Goal: Information Seeking & Learning: Compare options

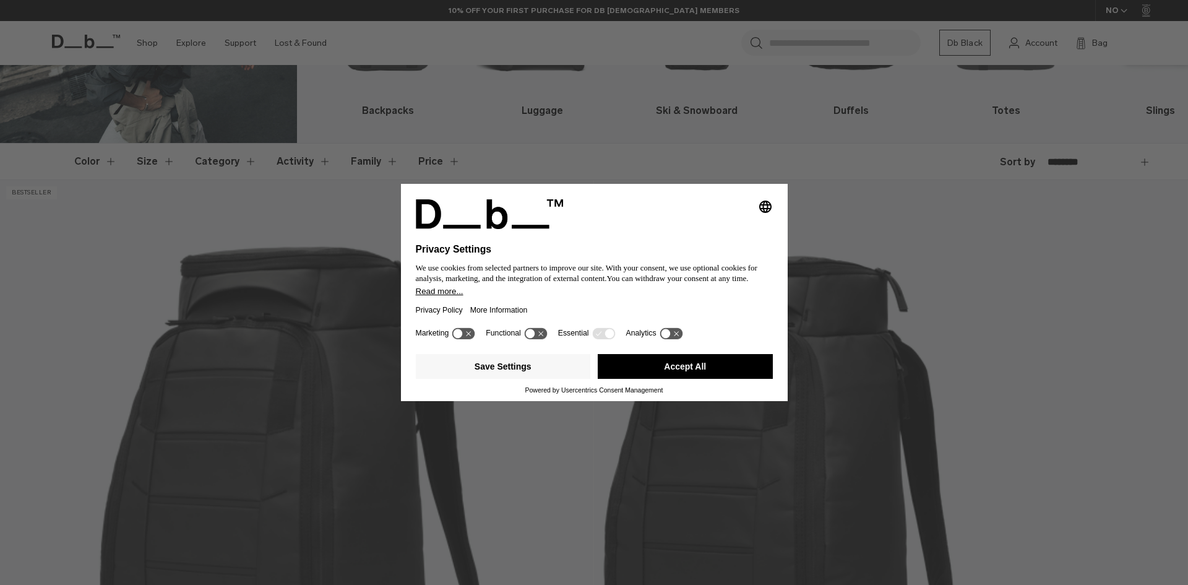
click at [683, 358] on button "Accept All" at bounding box center [685, 366] width 175 height 25
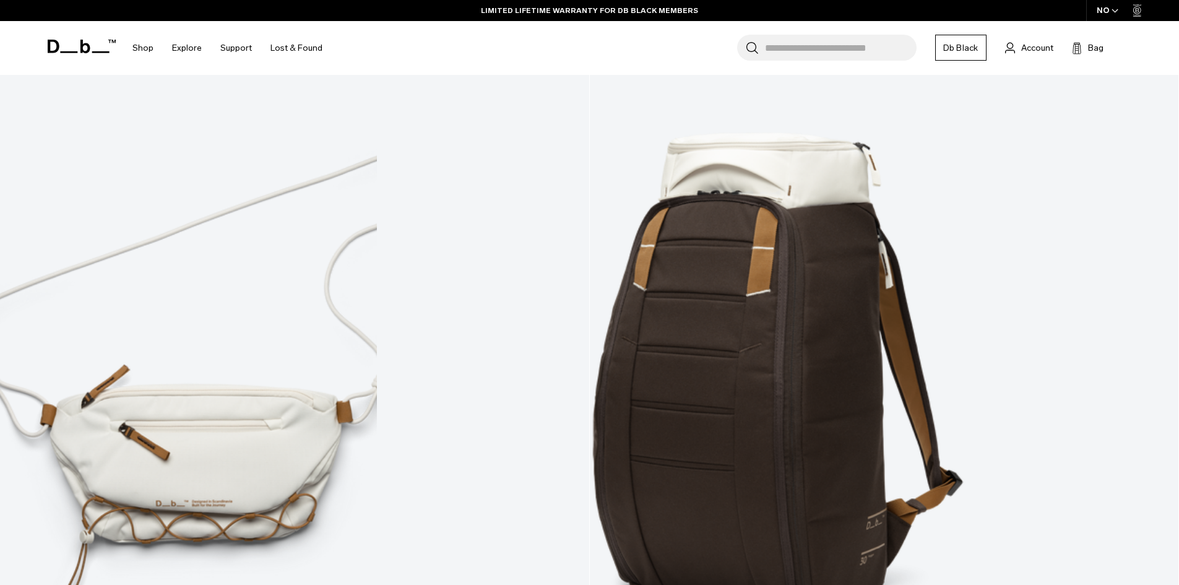
scroll to position [4889, 0]
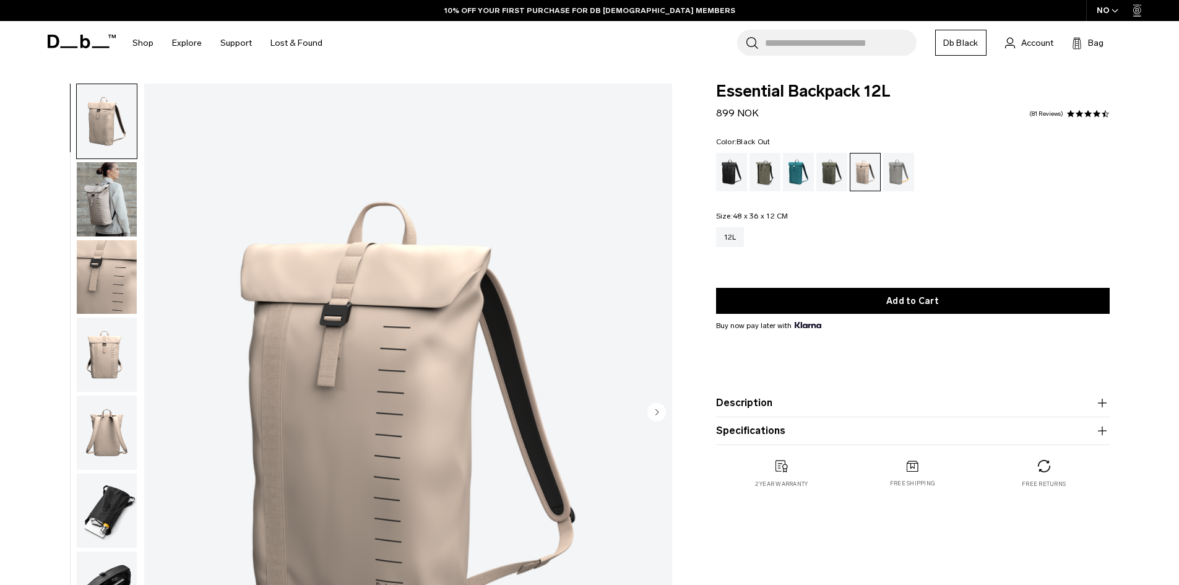
click at [727, 167] on div "Black Out" at bounding box center [732, 172] width 32 height 38
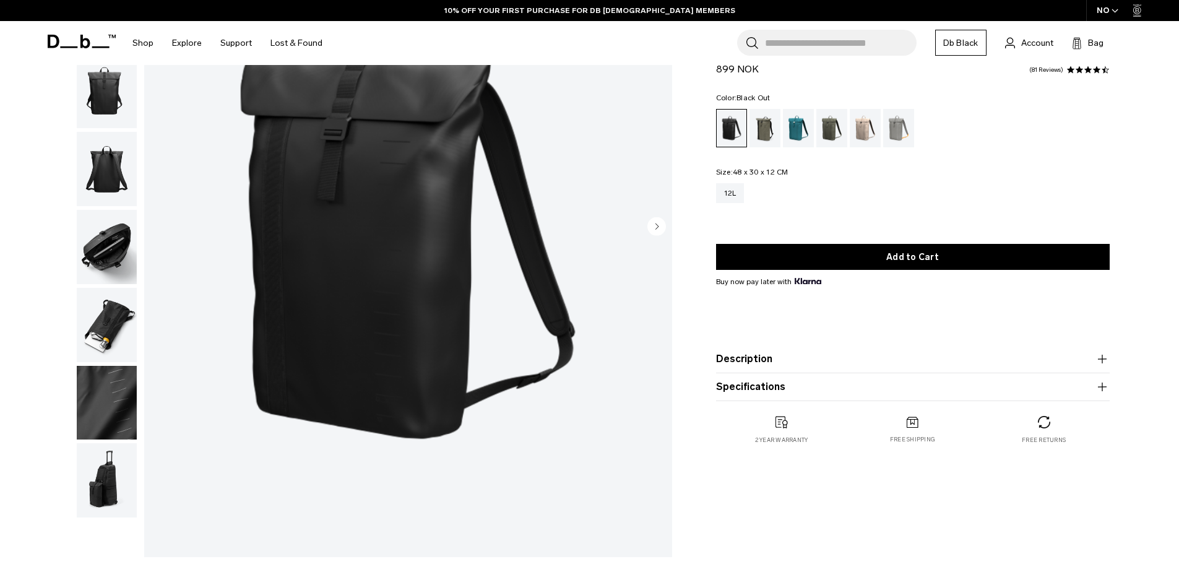
scroll to position [433, 0]
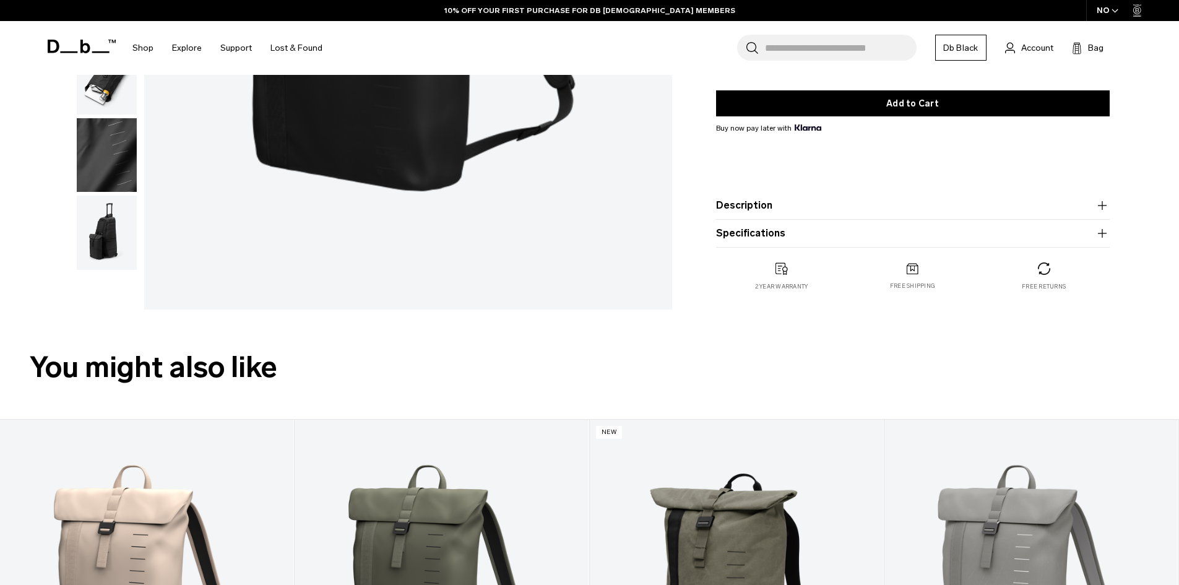
click at [821, 213] on button "Description" at bounding box center [913, 205] width 394 height 15
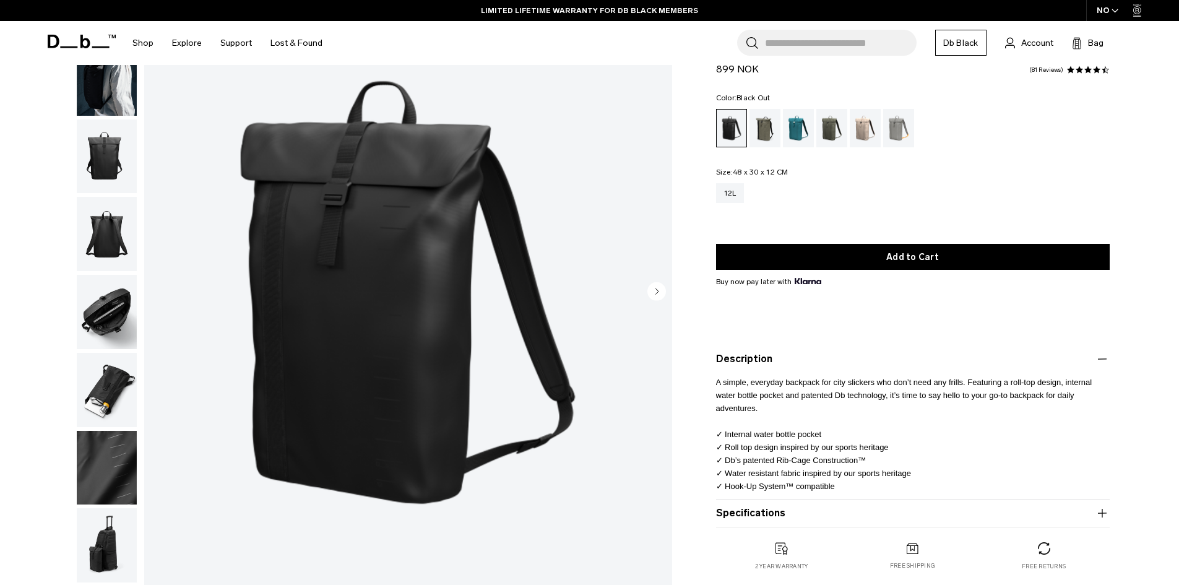
scroll to position [0, 0]
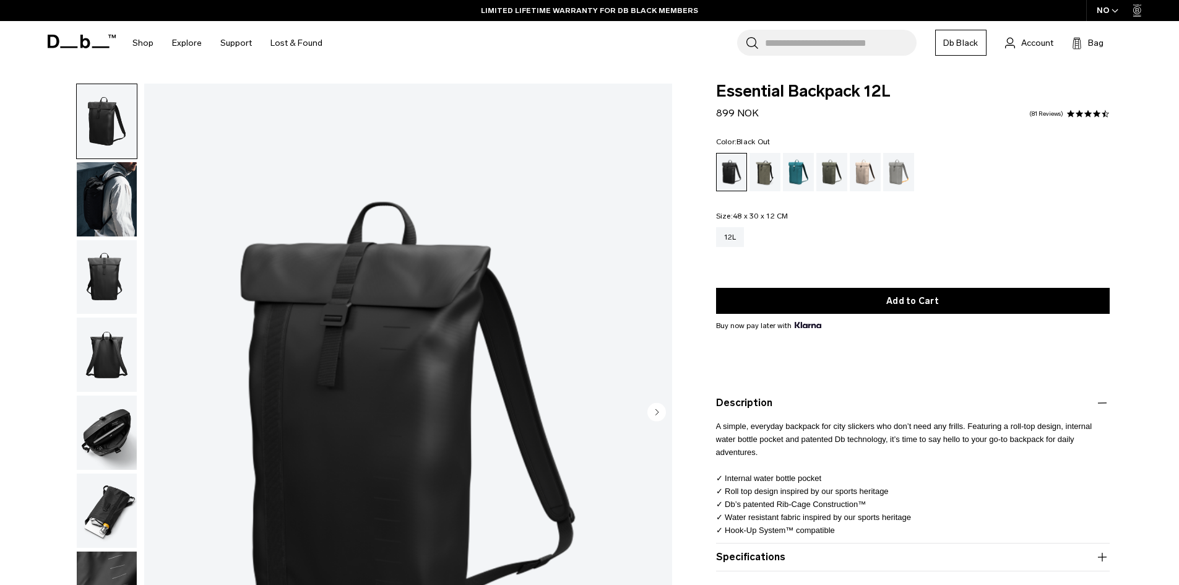
click at [111, 446] on img "button" at bounding box center [107, 432] width 60 height 74
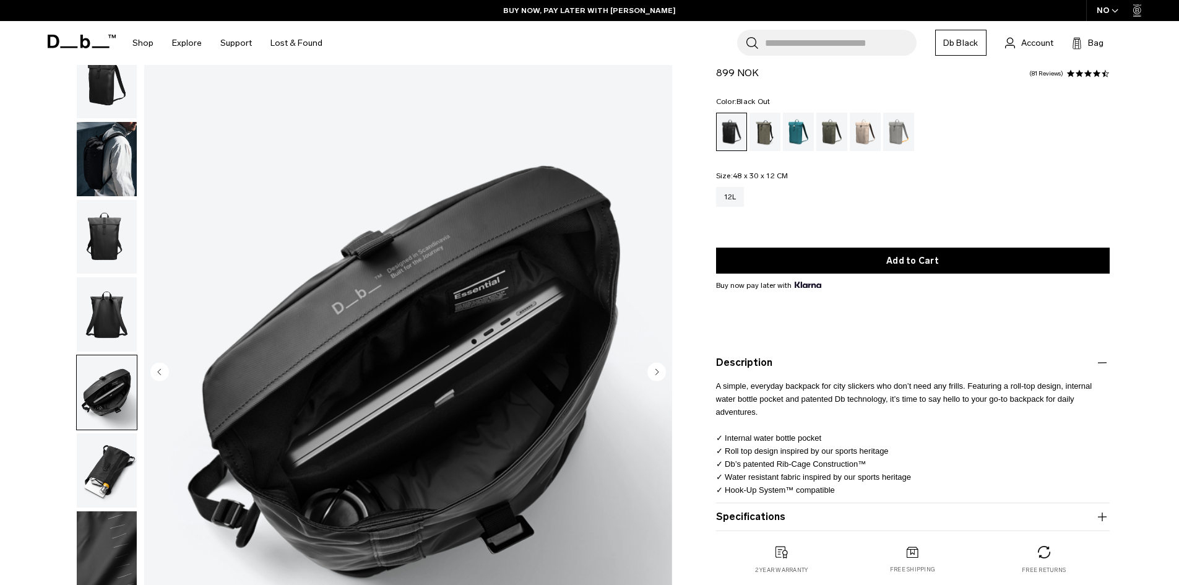
scroll to position [62, 0]
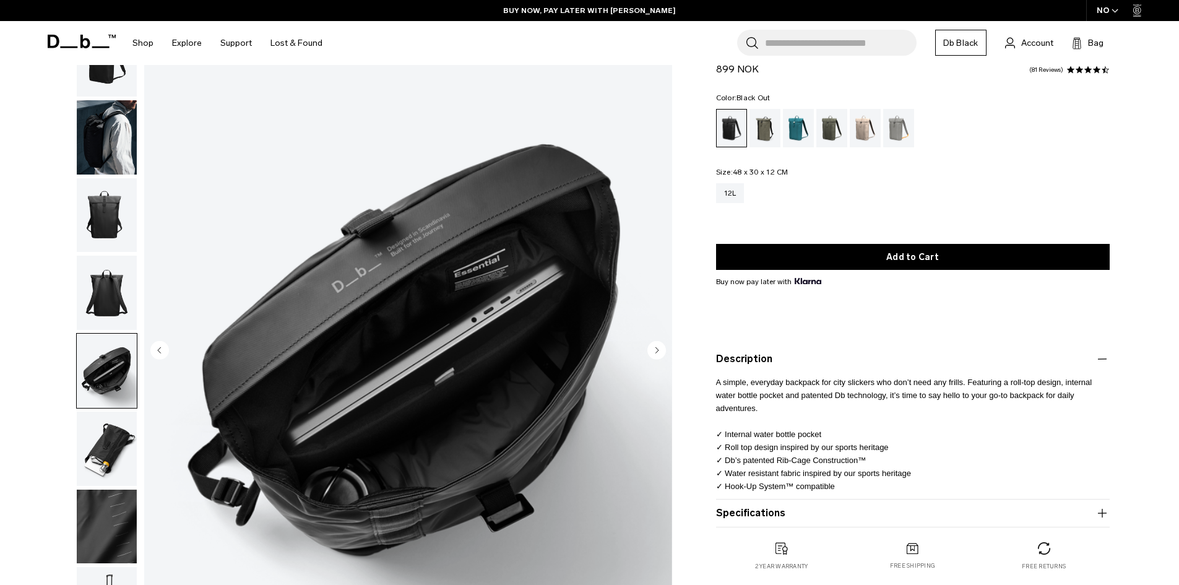
click at [107, 436] on img "button" at bounding box center [107, 449] width 60 height 74
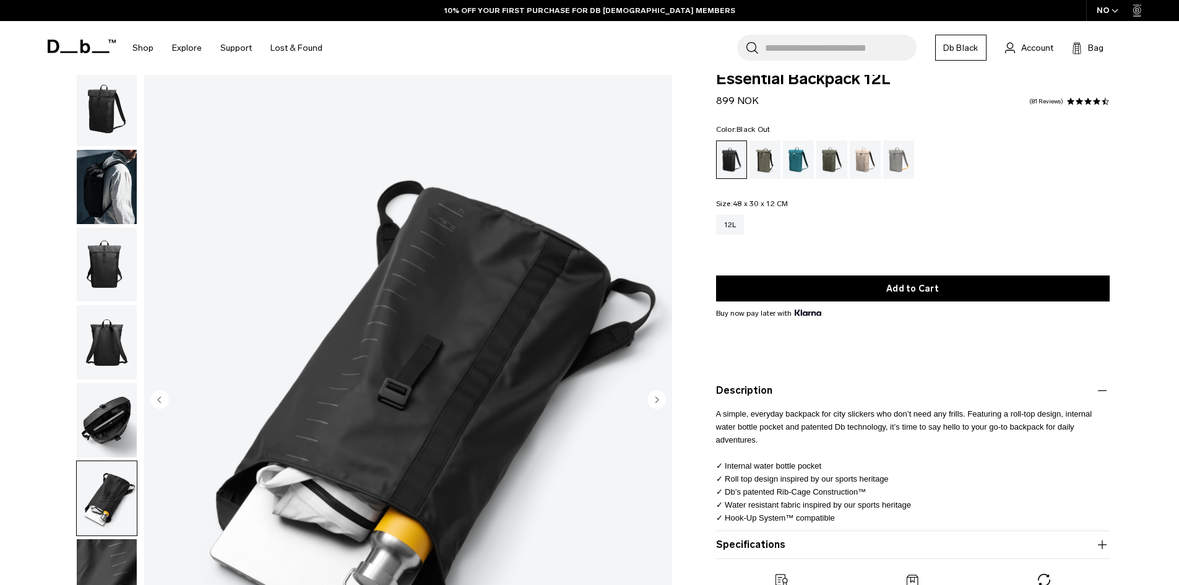
scroll to position [0, 0]
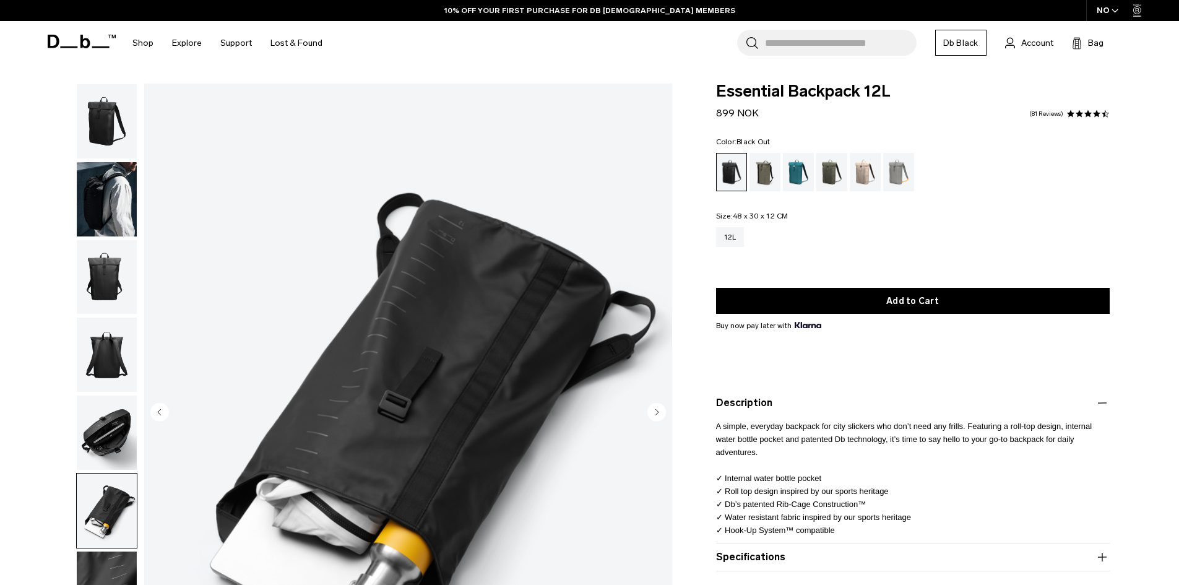
click at [105, 277] on img "button" at bounding box center [107, 277] width 60 height 74
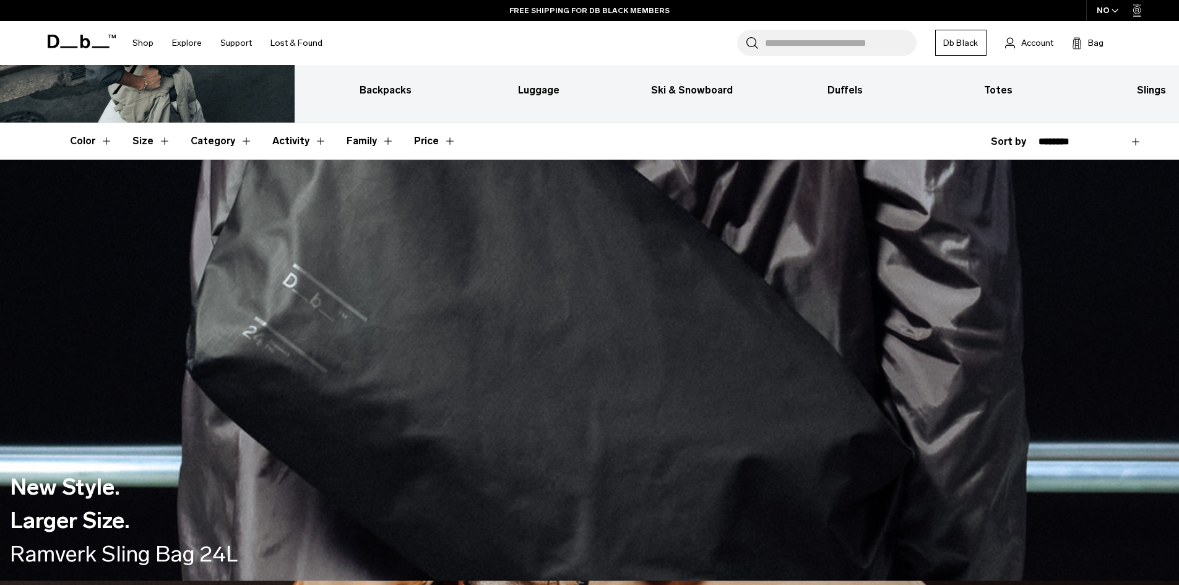
scroll to position [248, 0]
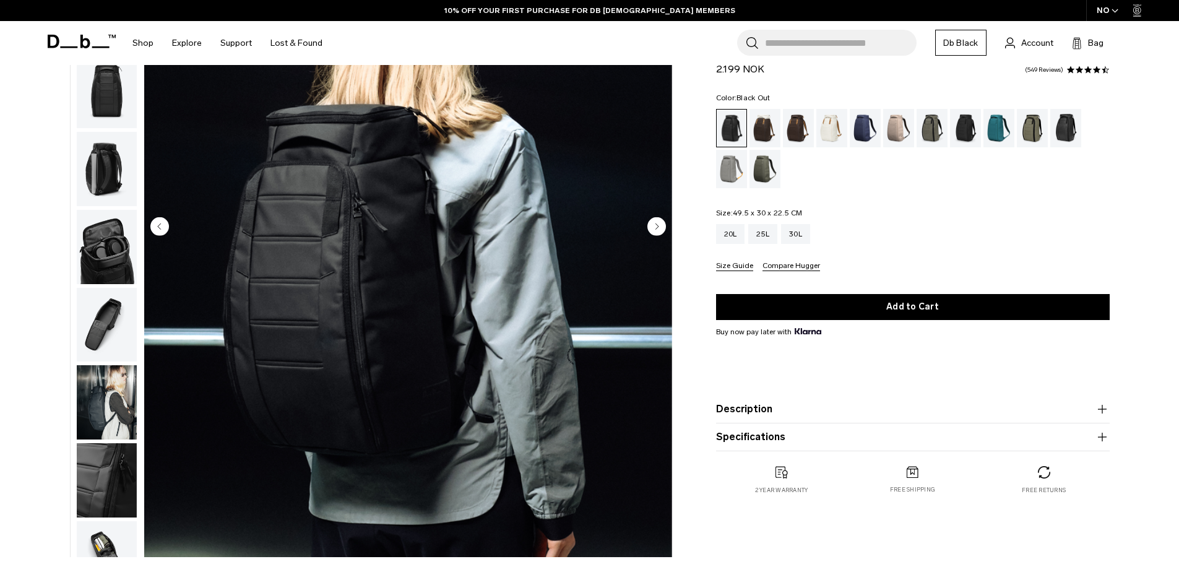
click at [112, 175] on img "button" at bounding box center [107, 169] width 60 height 74
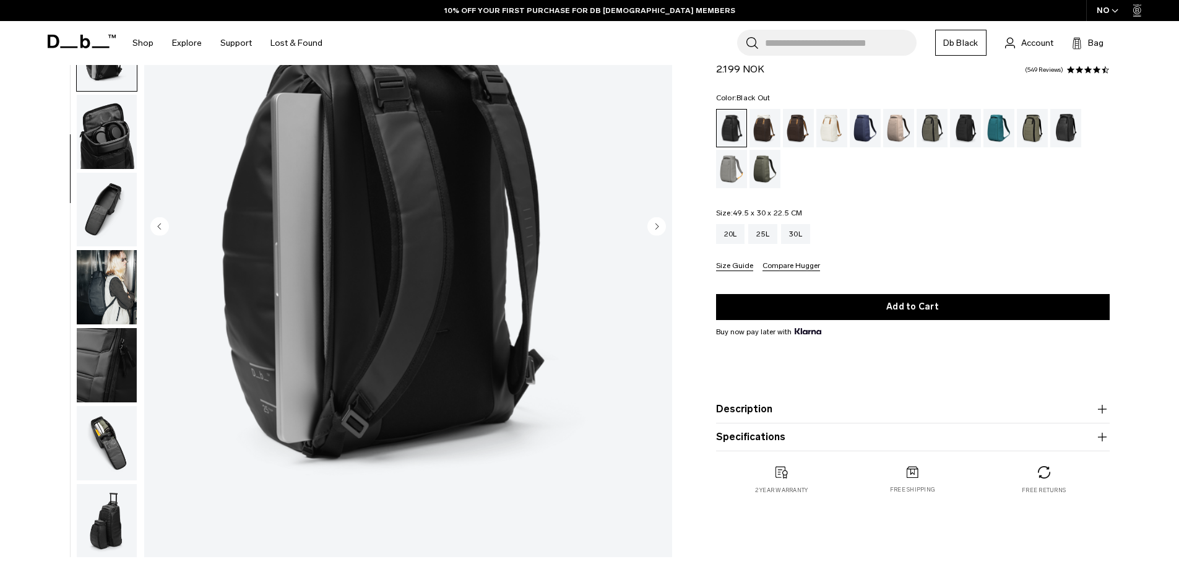
scroll to position [195, 0]
click at [106, 149] on img "button" at bounding box center [107, 130] width 60 height 74
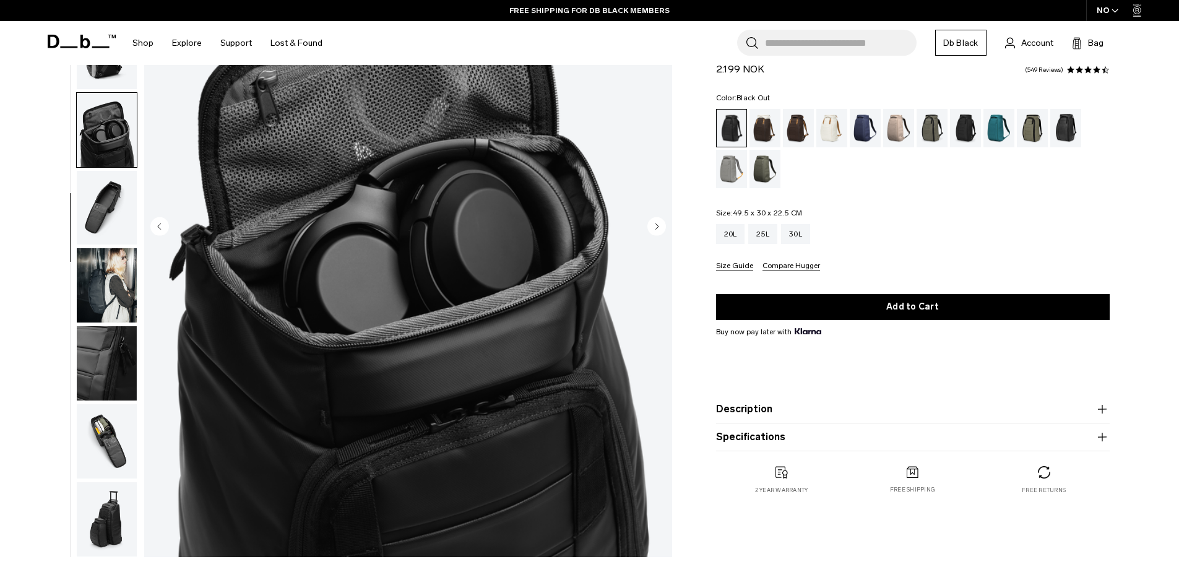
click at [118, 191] on img "button" at bounding box center [107, 208] width 60 height 74
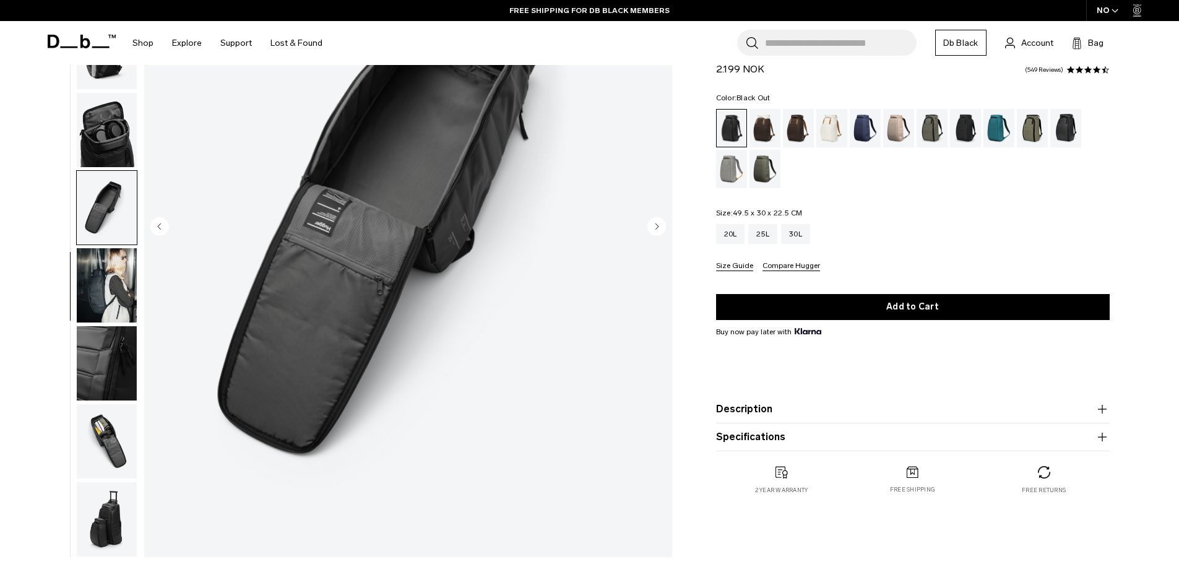
drag, startPoint x: 111, startPoint y: 279, endPoint x: 111, endPoint y: 289, distance: 9.9
click at [111, 280] on img "button" at bounding box center [107, 285] width 60 height 74
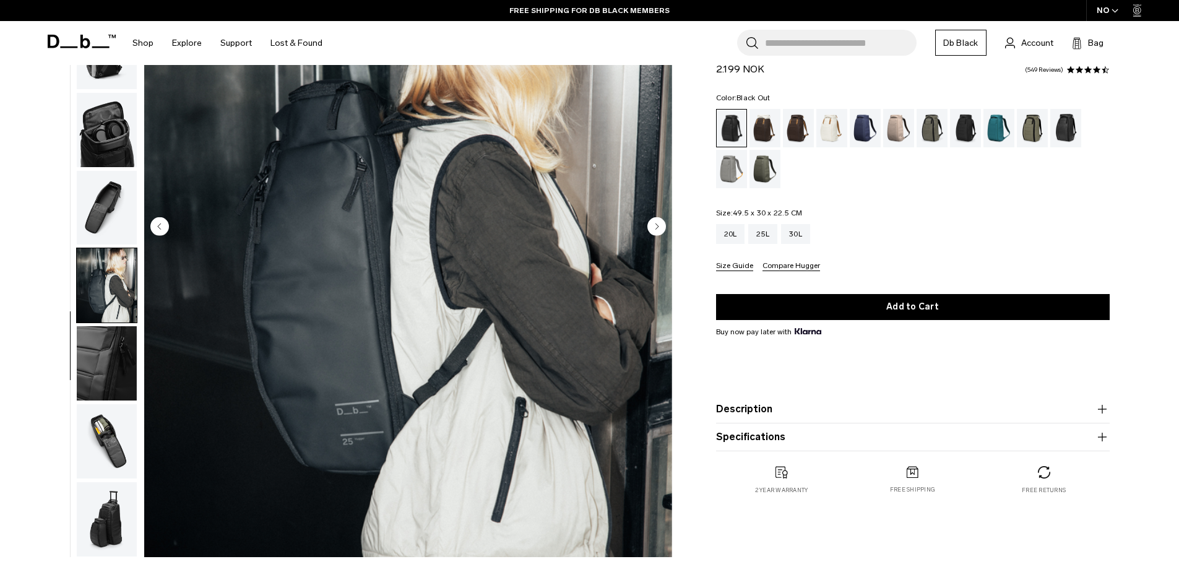
click at [96, 372] on img "button" at bounding box center [107, 363] width 60 height 74
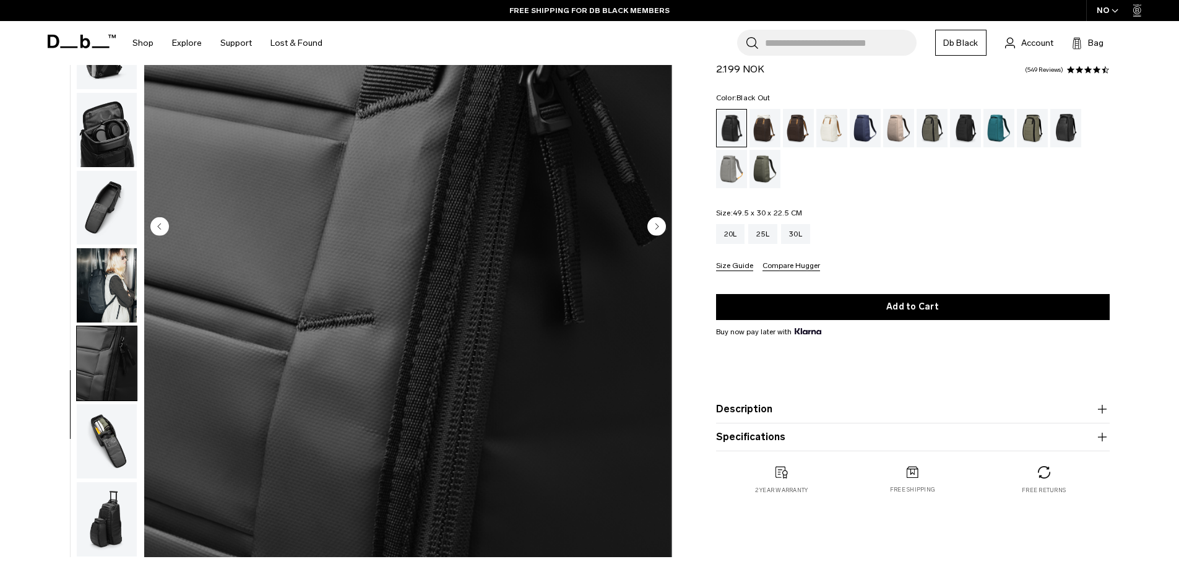
click at [109, 452] on img "button" at bounding box center [107, 441] width 60 height 74
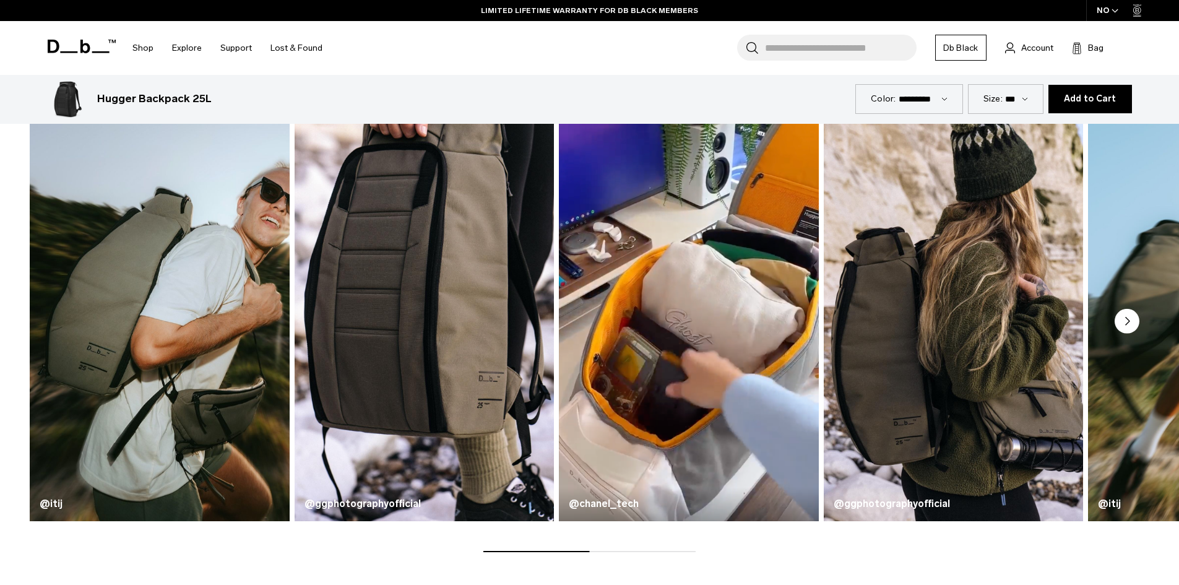
scroll to position [866, 0]
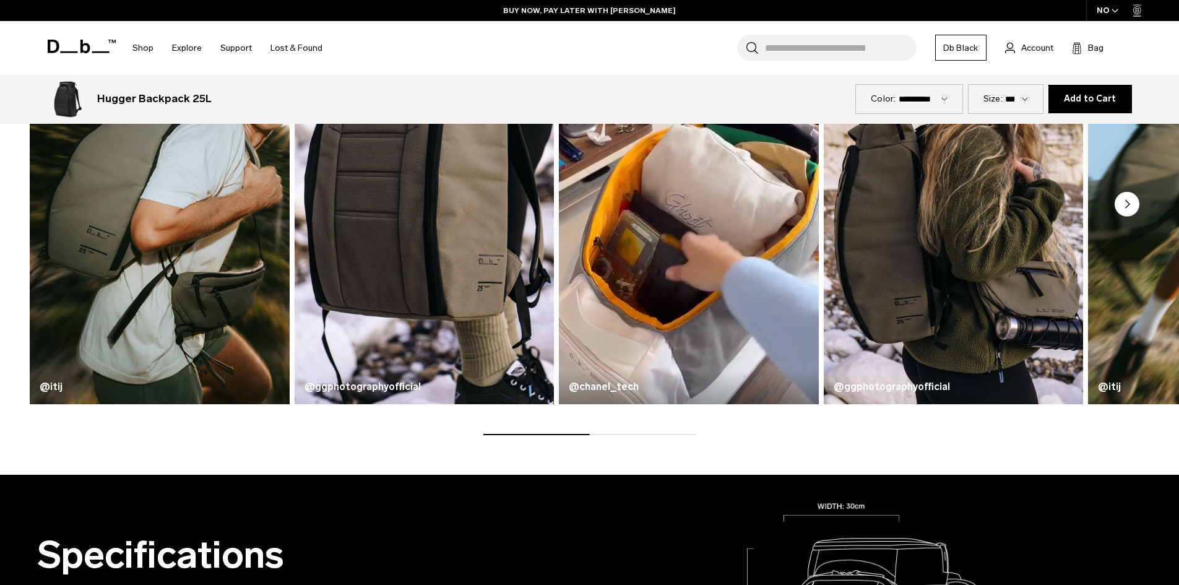
click at [1125, 205] on circle "Next slide" at bounding box center [1126, 204] width 25 height 25
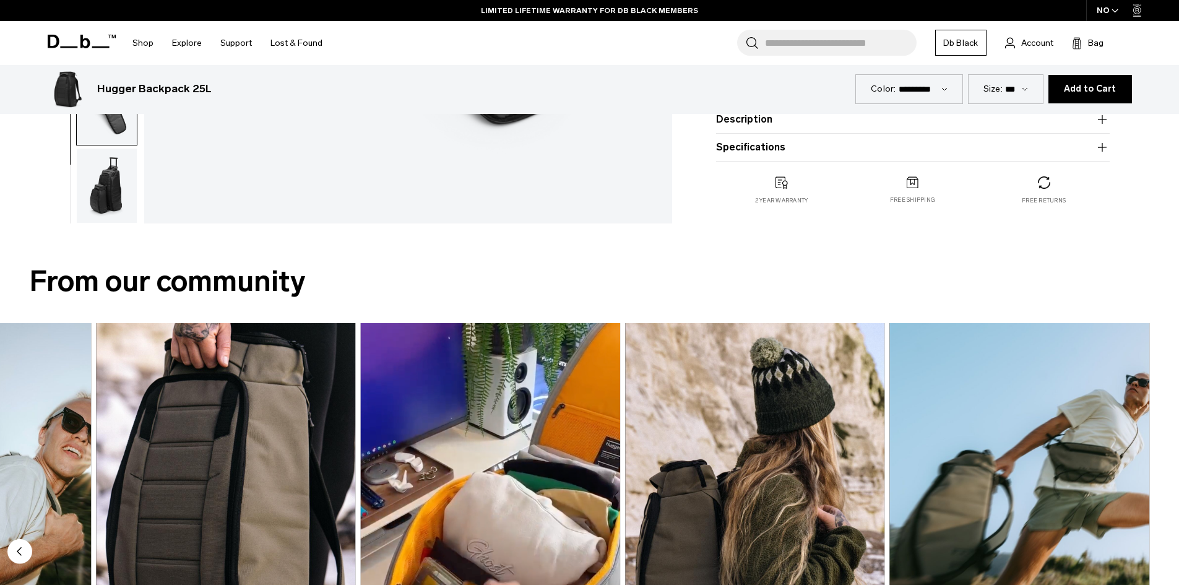
scroll to position [495, 0]
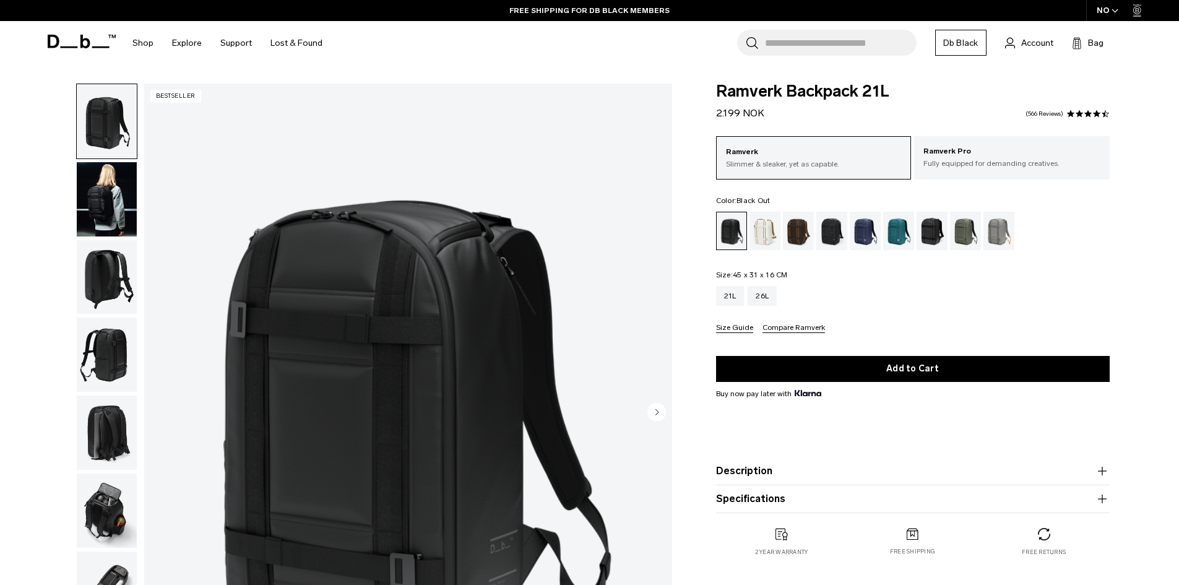
click at [100, 172] on img "button" at bounding box center [107, 199] width 60 height 74
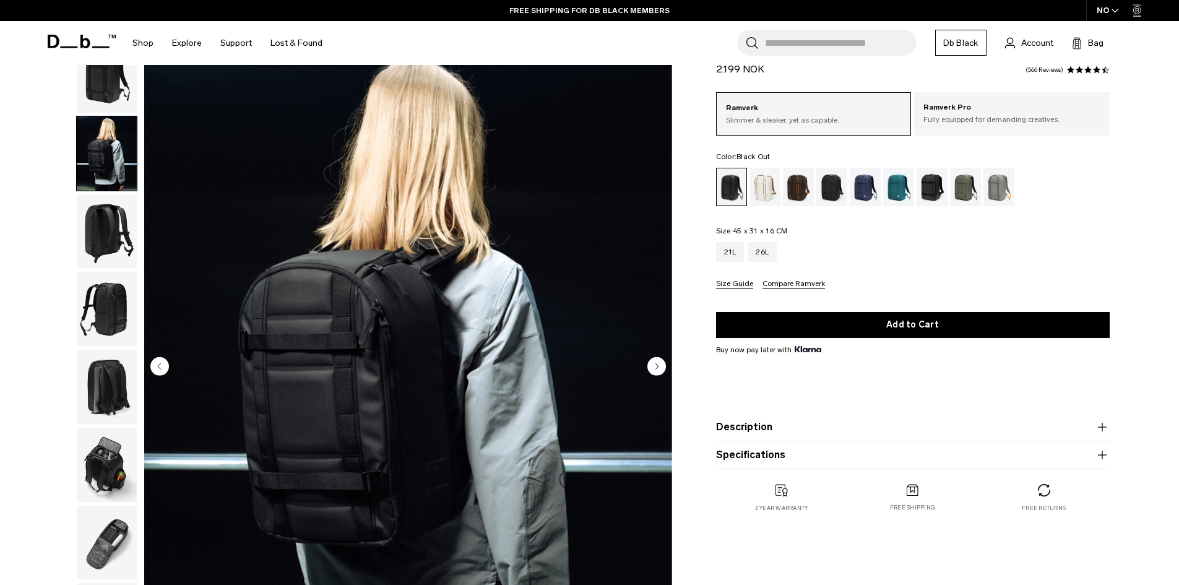
scroll to position [124, 0]
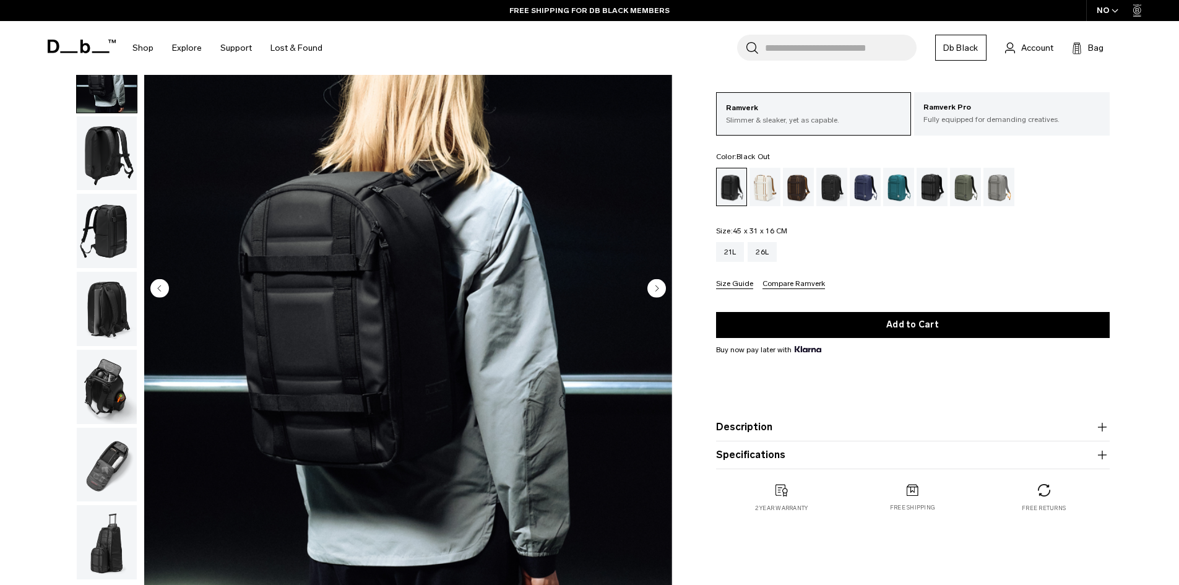
click at [116, 174] on img "button" at bounding box center [107, 153] width 60 height 74
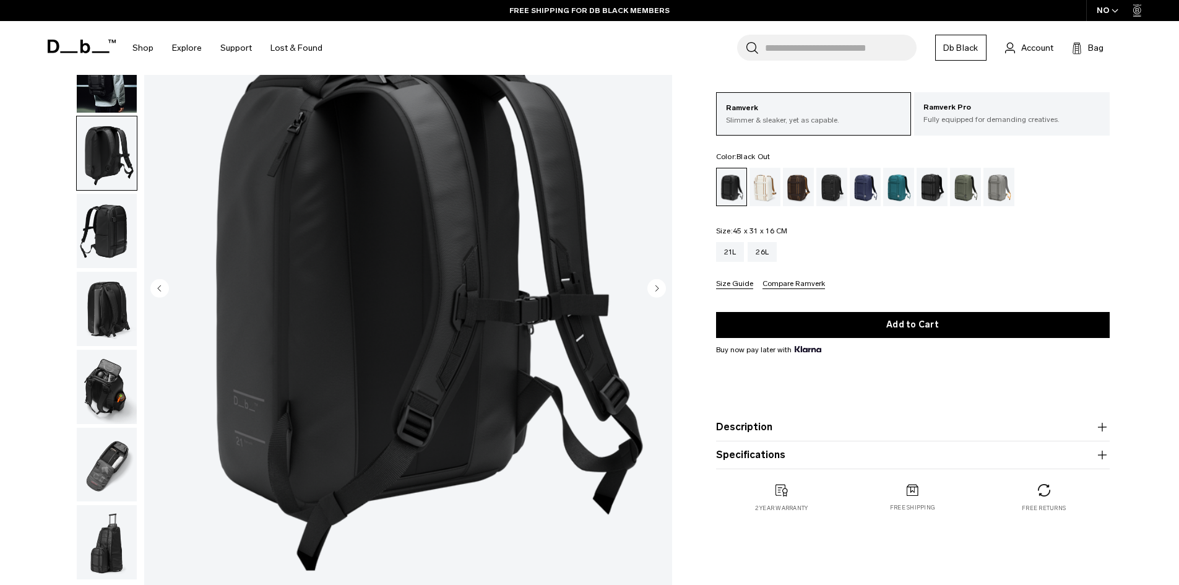
click at [108, 228] on img "button" at bounding box center [107, 231] width 60 height 74
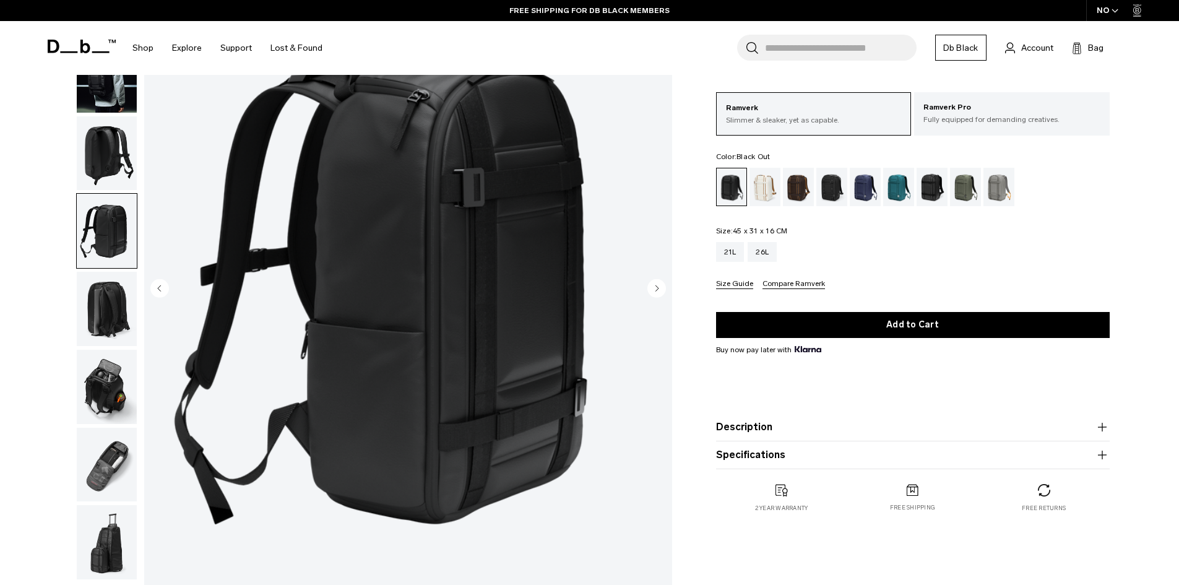
click at [93, 317] on img "button" at bounding box center [107, 309] width 60 height 74
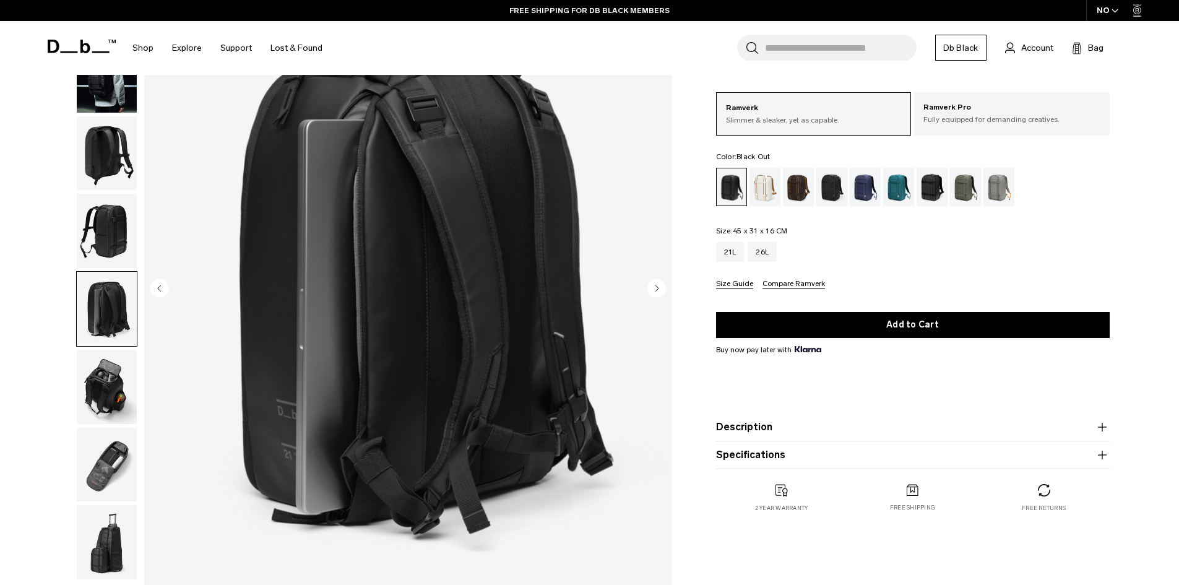
click at [110, 395] on img "button" at bounding box center [107, 387] width 60 height 74
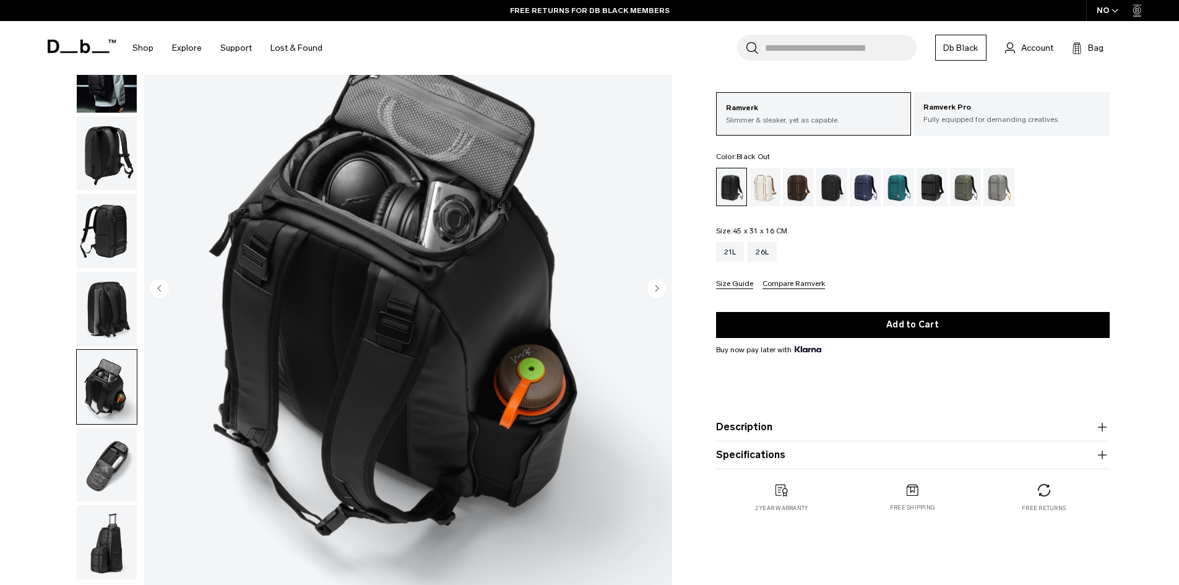
click at [112, 457] on img "button" at bounding box center [107, 465] width 60 height 74
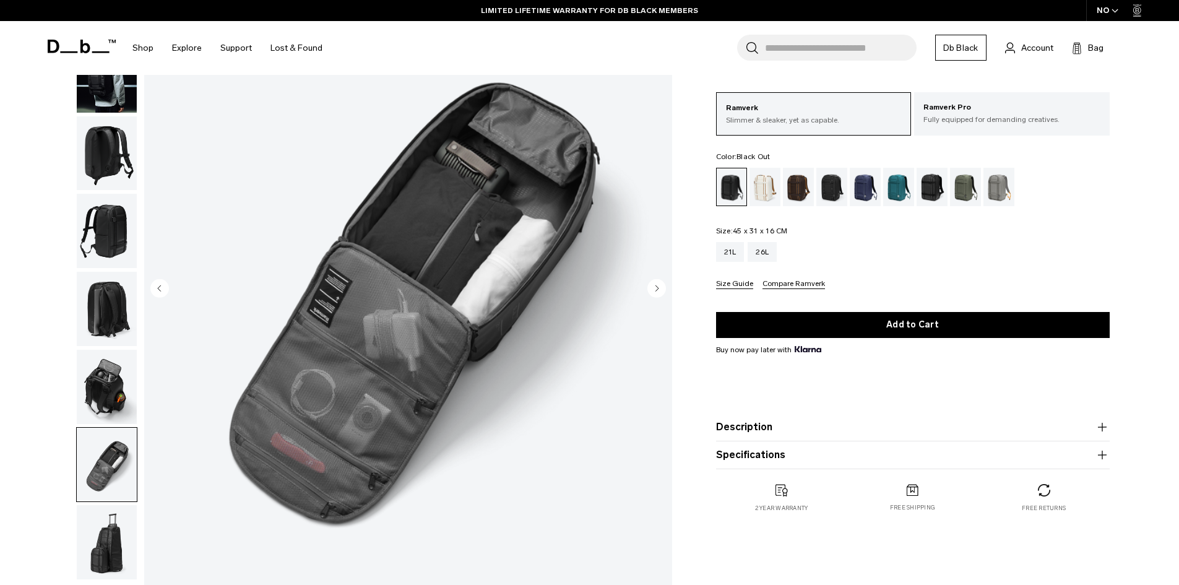
drag, startPoint x: 108, startPoint y: 540, endPoint x: 116, endPoint y: 526, distance: 16.1
click at [108, 540] on img "button" at bounding box center [107, 542] width 60 height 74
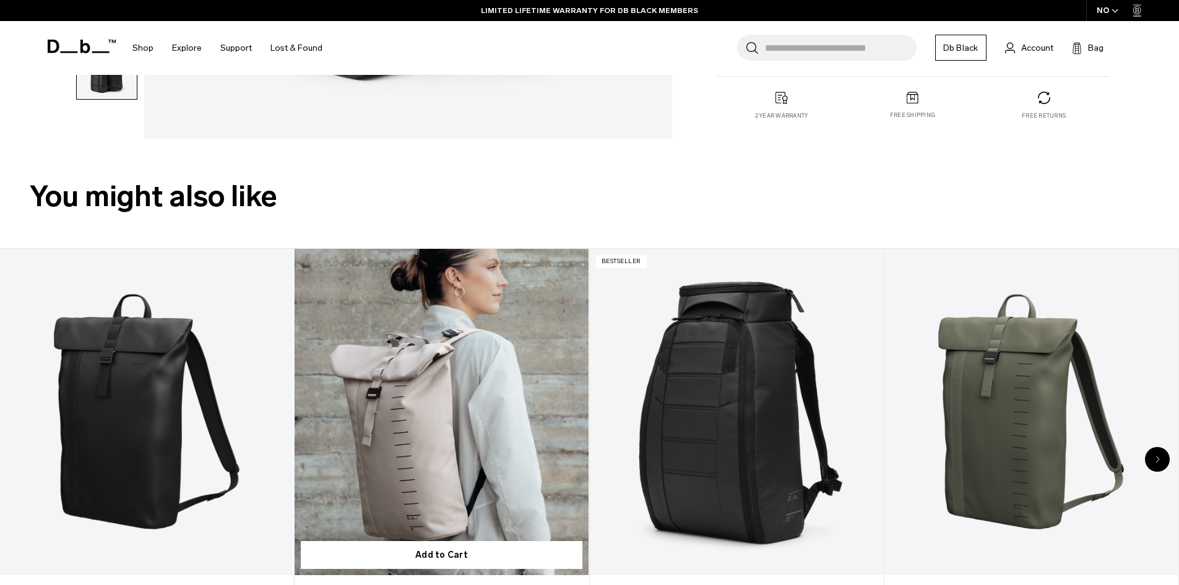
scroll to position [619, 0]
